Goal: Transaction & Acquisition: Purchase product/service

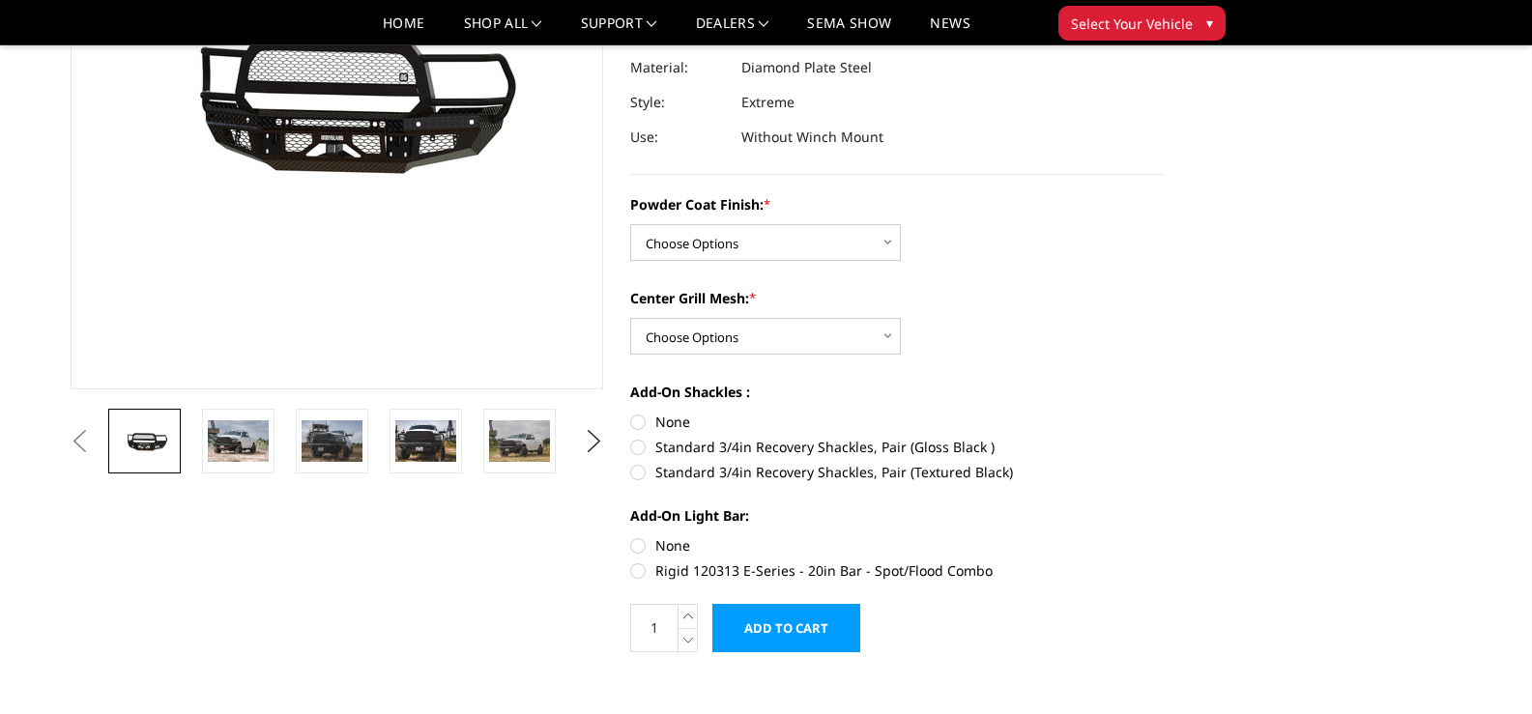
scroll to position [290, 0]
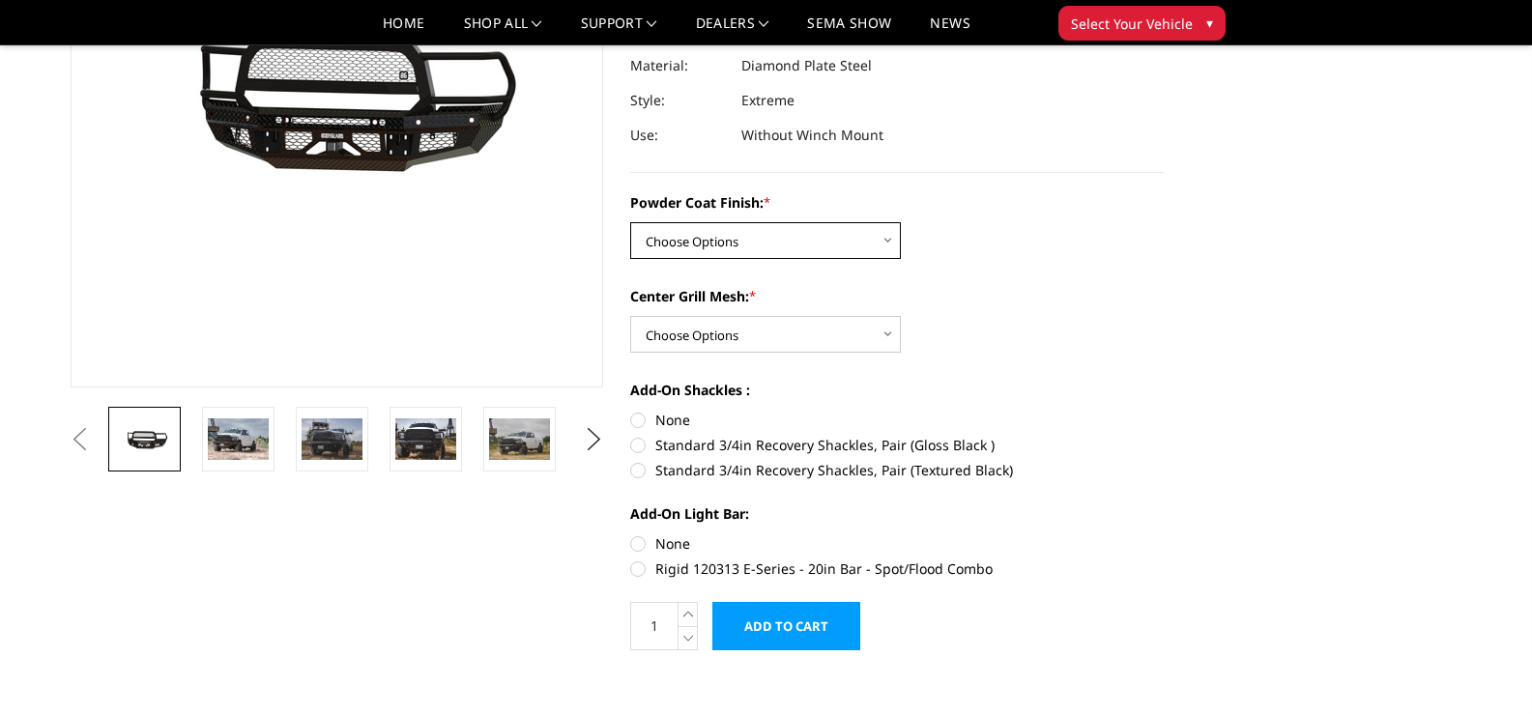
click at [884, 233] on select "Choose Options Bare Metal Gloss Black Powder Coat Textured Black Powder Coat" at bounding box center [765, 240] width 271 height 37
select select "3228"
click at [630, 222] on select "Choose Options Bare Metal Gloss Black Powder Coat Textured Black Powder Coat" at bounding box center [765, 240] width 271 height 37
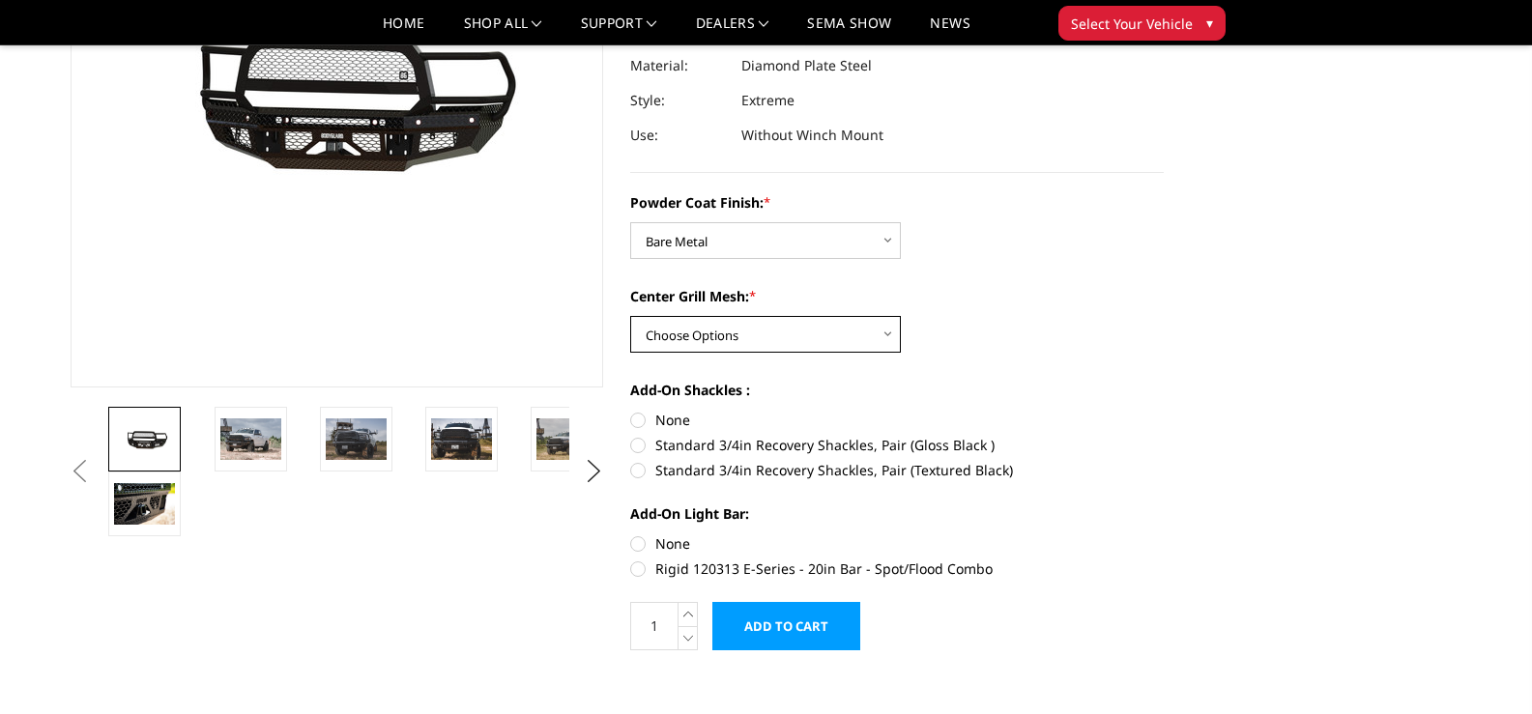
click at [880, 327] on select "Choose Options WITH Expanded Metal in Center Grill WITHOUT Expanded Metal in Ce…" at bounding box center [765, 334] width 271 height 37
select select "3232"
click at [630, 316] on select "Choose Options WITH Expanded Metal in Center Grill WITHOUT Expanded Metal in Ce…" at bounding box center [765, 334] width 271 height 37
click at [251, 436] on img at bounding box center [250, 439] width 61 height 41
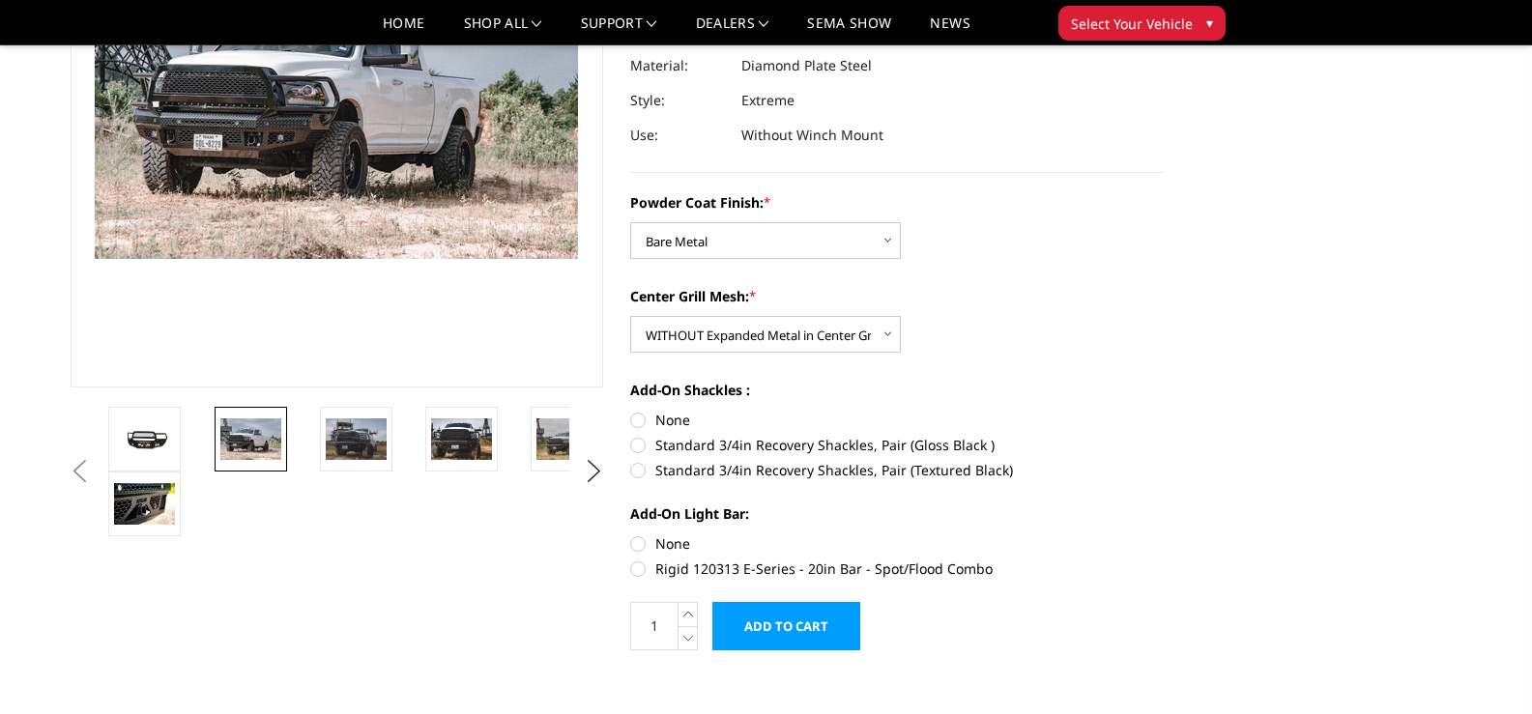
scroll to position [238, 0]
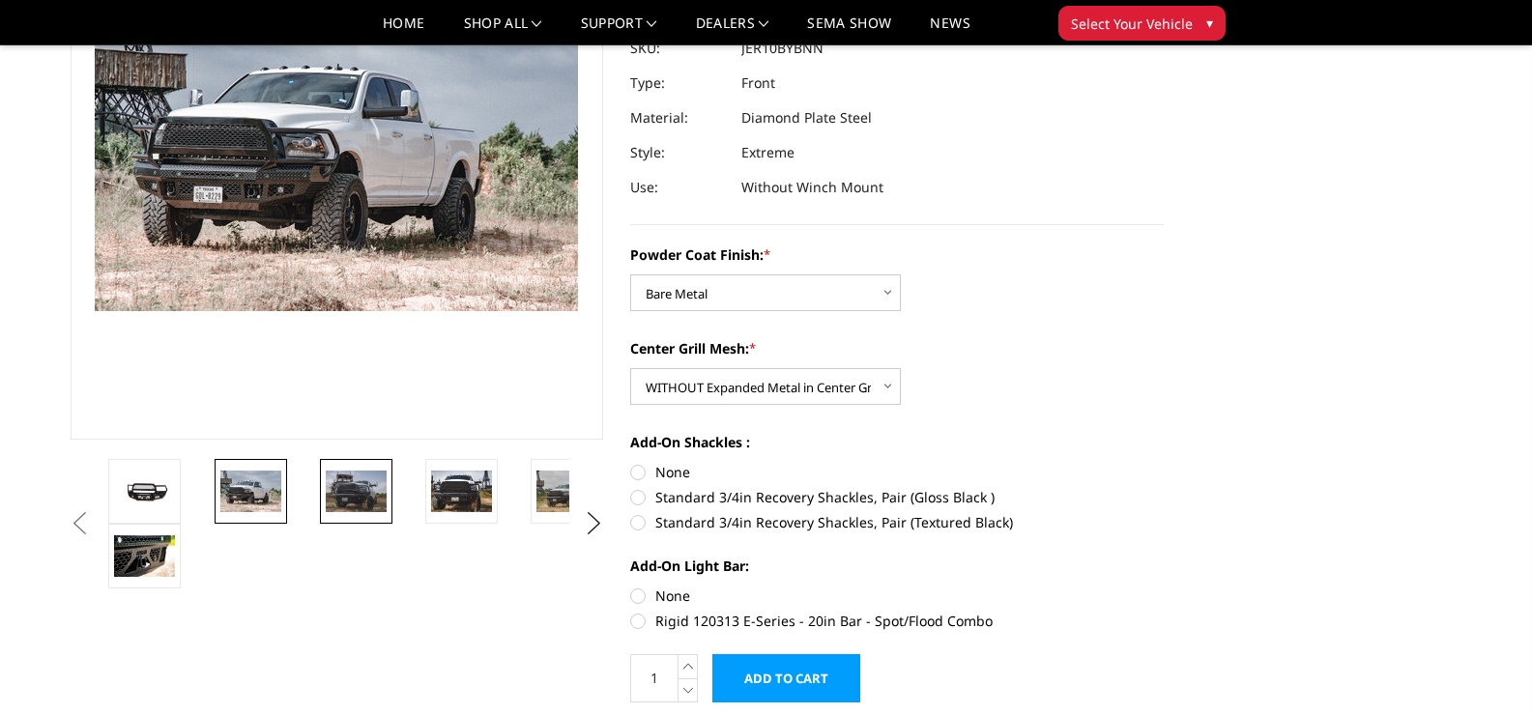
click at [357, 476] on img at bounding box center [356, 491] width 61 height 41
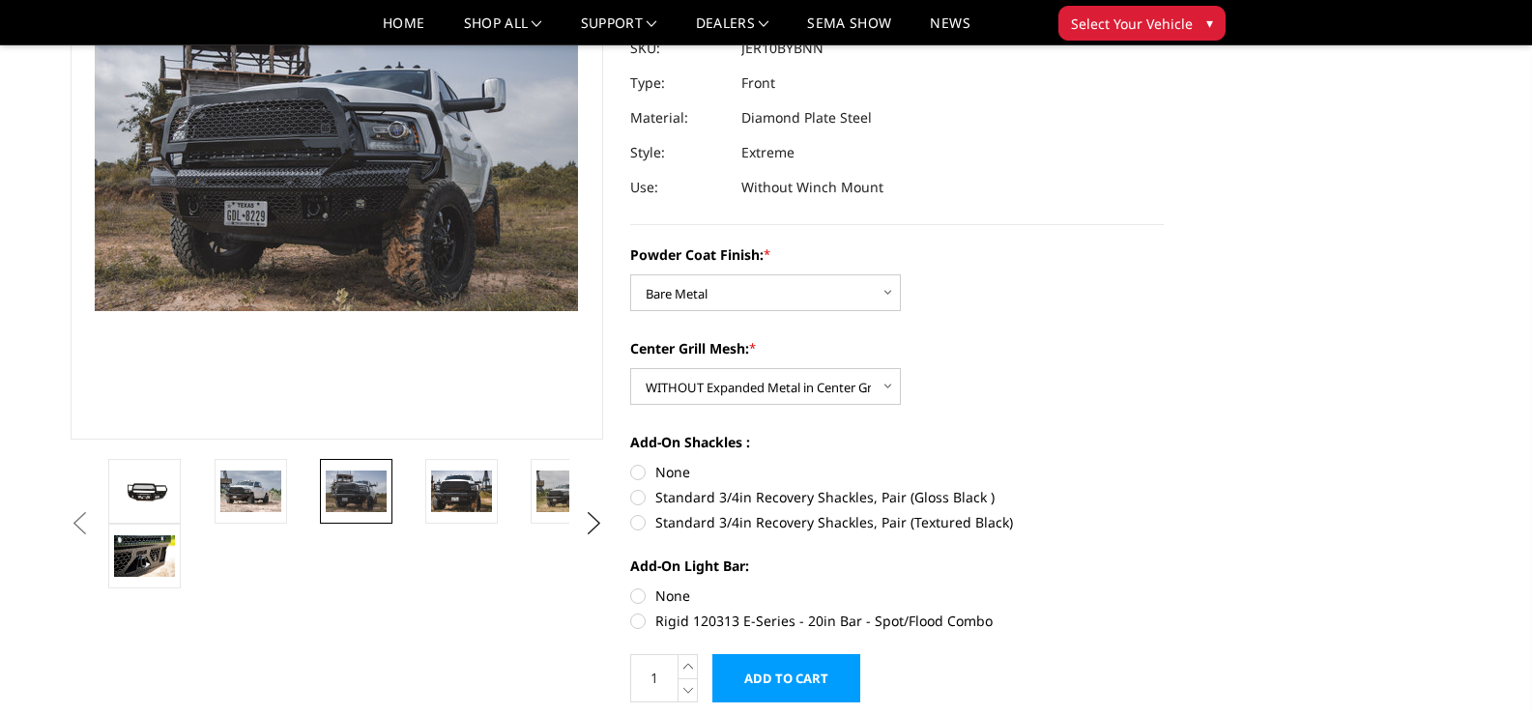
click at [644, 493] on label "Standard 3/4in Recovery Shackles, Pair (Gloss Black )" at bounding box center [897, 497] width 534 height 20
click at [1164, 463] on input "Standard 3/4in Recovery Shackles, Pair (Gloss Black )" at bounding box center [1164, 462] width 1 height 1
radio input "true"
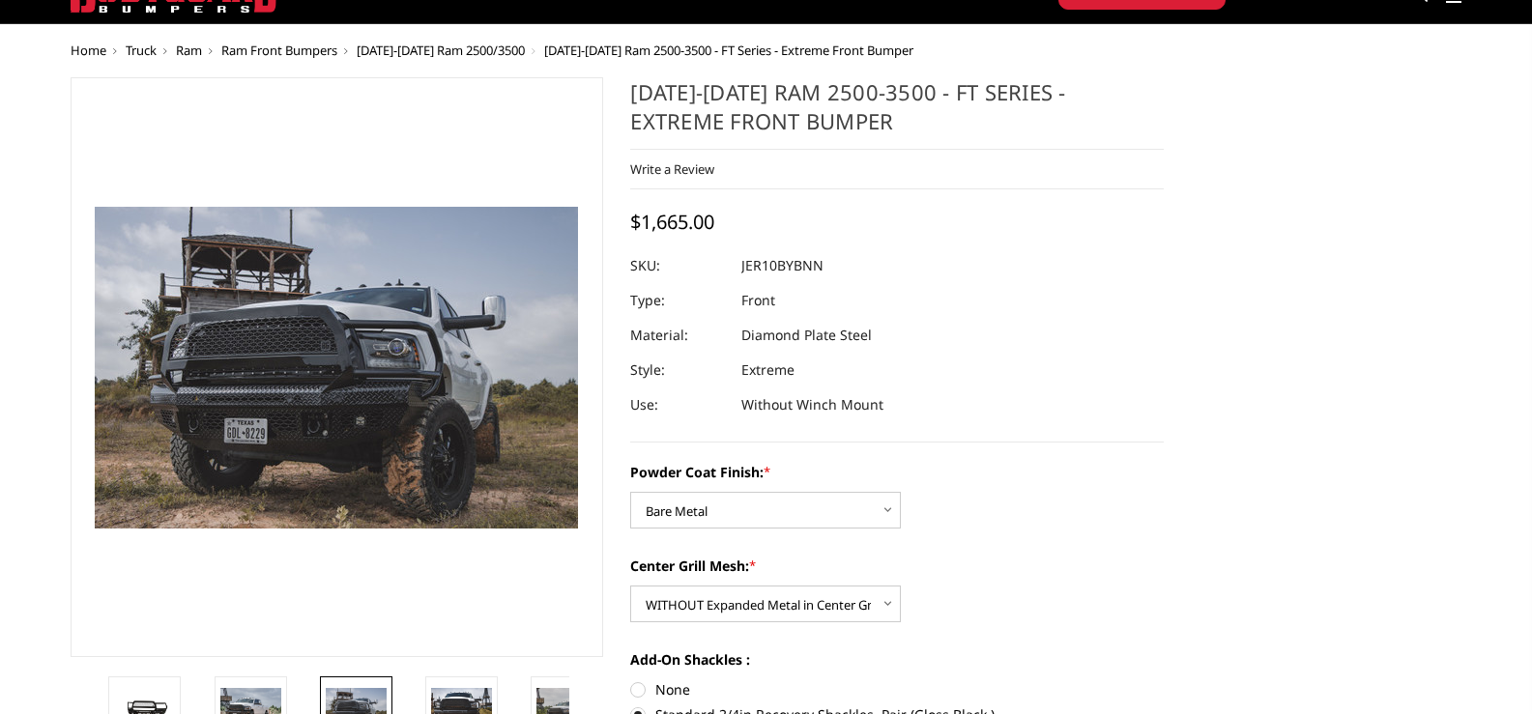
scroll to position [44, 0]
